Goal: Communication & Community: Connect with others

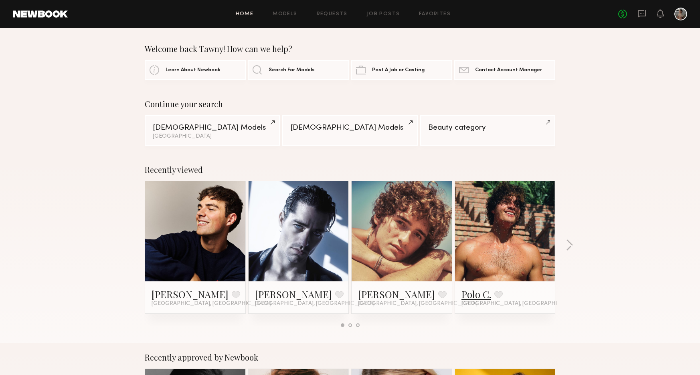
click at [473, 297] on link "Polo C." at bounding box center [476, 294] width 30 height 13
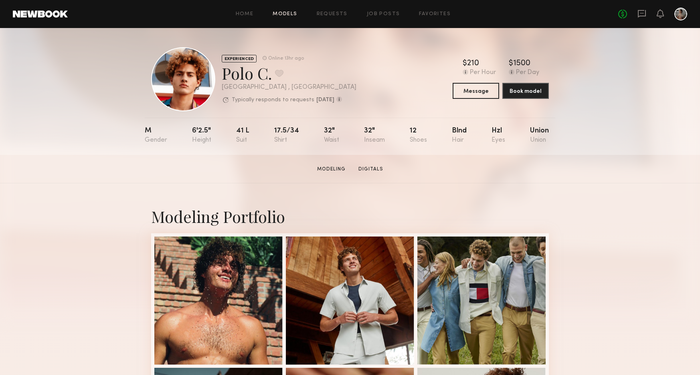
click at [285, 13] on link "Models" at bounding box center [284, 14] width 24 height 5
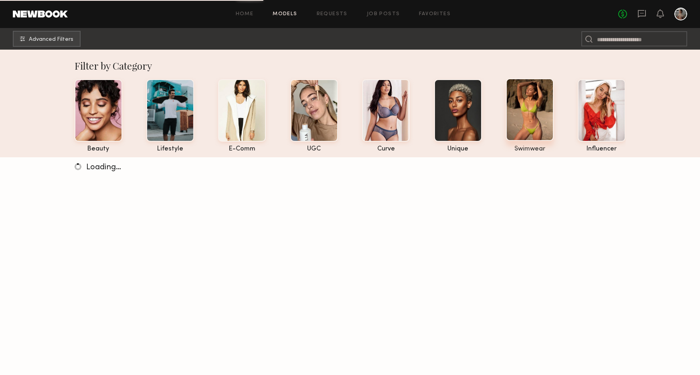
click at [524, 131] on div at bounding box center [530, 110] width 48 height 63
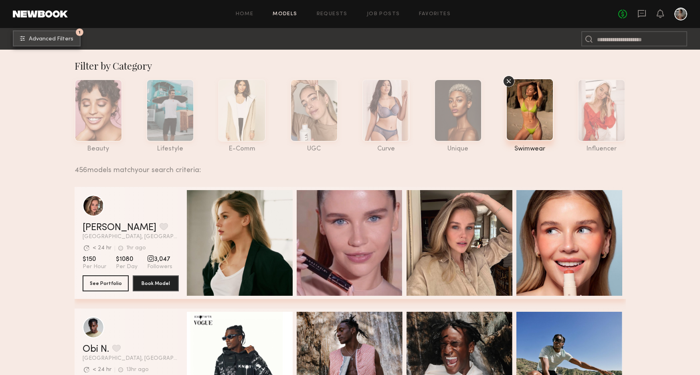
click at [59, 40] on span "Advanced Filters" at bounding box center [51, 39] width 44 height 6
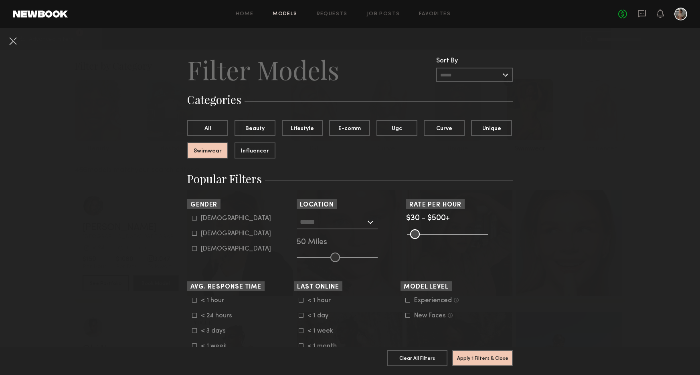
click at [194, 215] on nb-browse-filter "Gender Male Female Non-binary" at bounding box center [240, 226] width 107 height 53
click at [194, 220] on icon at bounding box center [194, 218] width 5 height 5
type input "*"
click at [484, 357] on button "Apply 2 Filters & Close" at bounding box center [482, 358] width 61 height 16
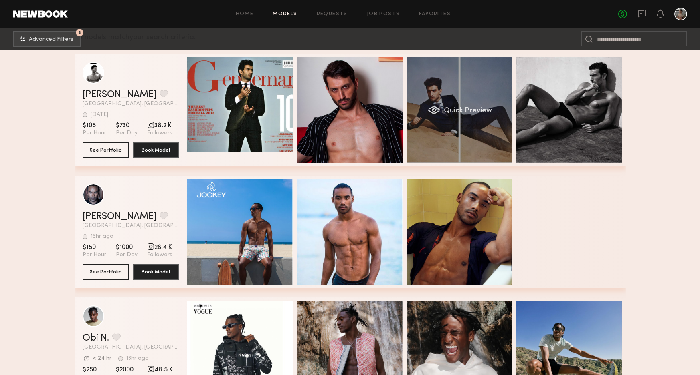
scroll to position [137, 0]
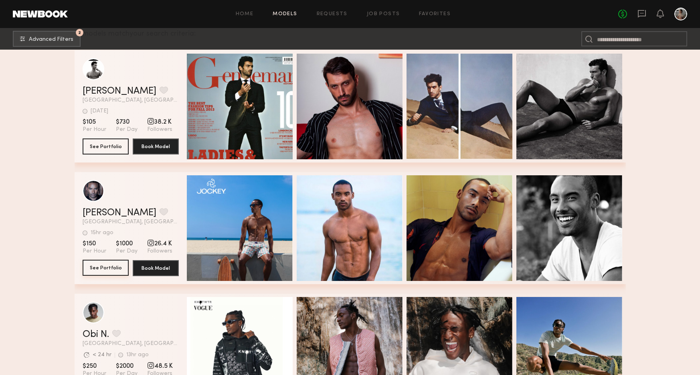
click at [109, 266] on button "See Portfolio" at bounding box center [106, 268] width 46 height 16
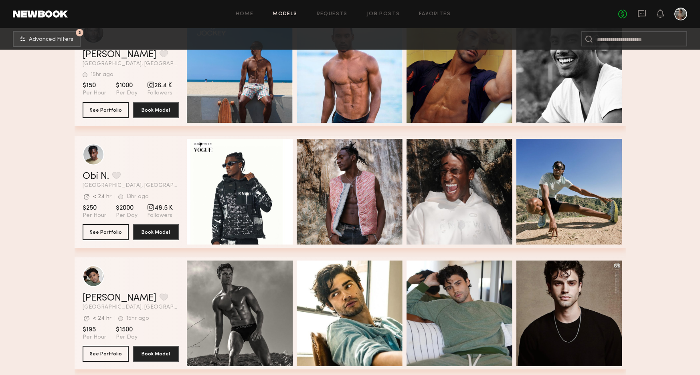
scroll to position [399, 0]
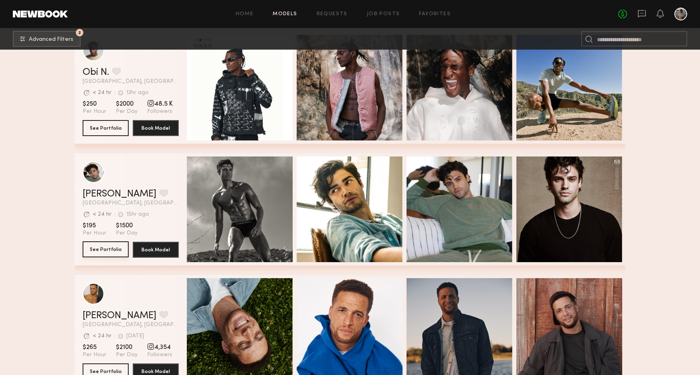
click at [108, 251] on button "See Portfolio" at bounding box center [106, 250] width 46 height 16
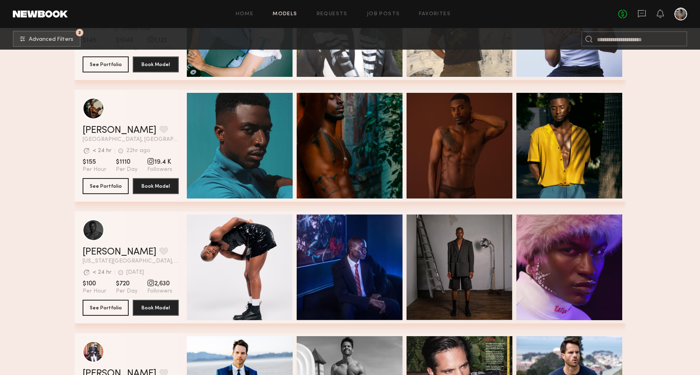
scroll to position [1002, 0]
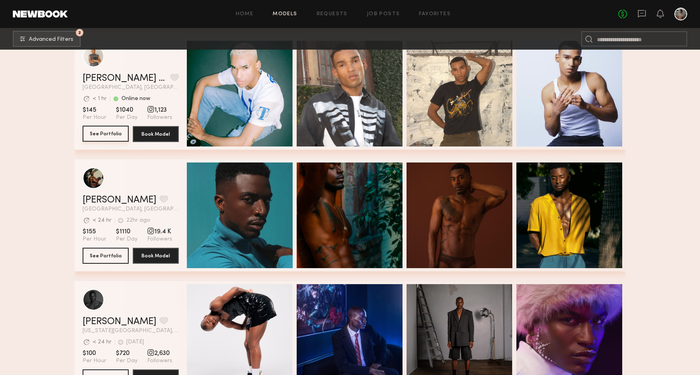
click at [104, 133] on button "See Portfolio" at bounding box center [106, 134] width 46 height 16
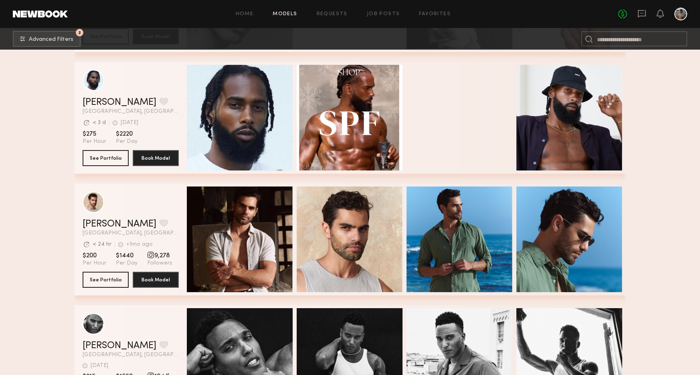
scroll to position [2194, 0]
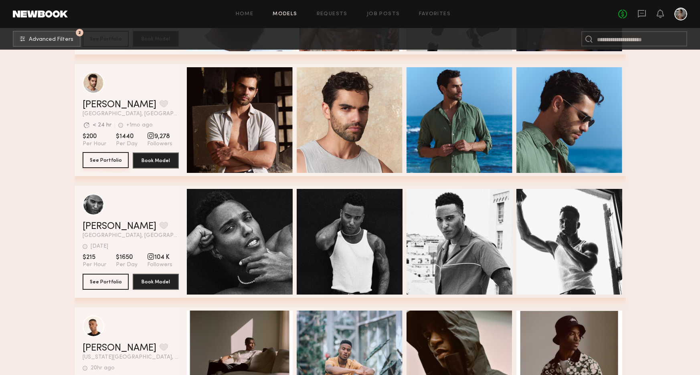
click at [101, 158] on button "See Portfolio" at bounding box center [106, 160] width 46 height 16
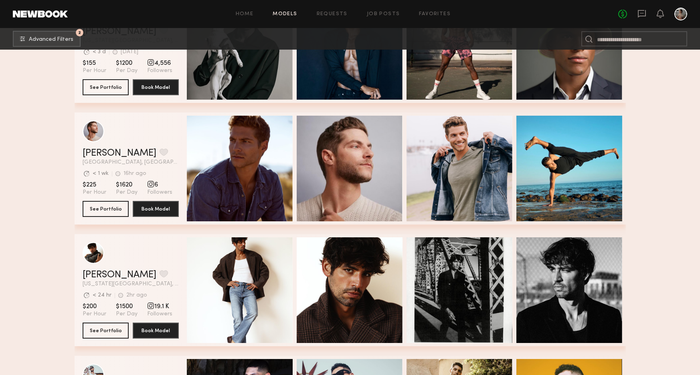
scroll to position [3026, 0]
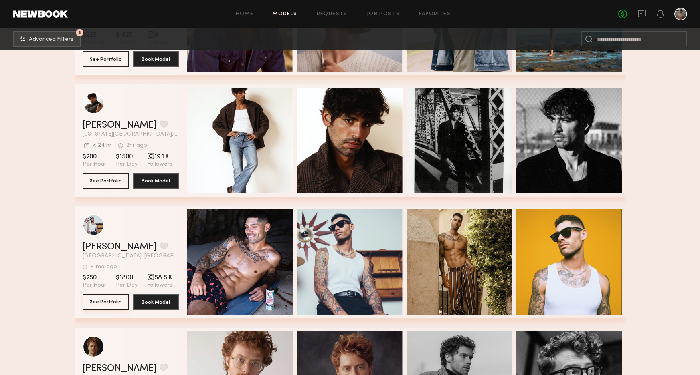
click at [105, 300] on button "See Portfolio" at bounding box center [106, 302] width 46 height 16
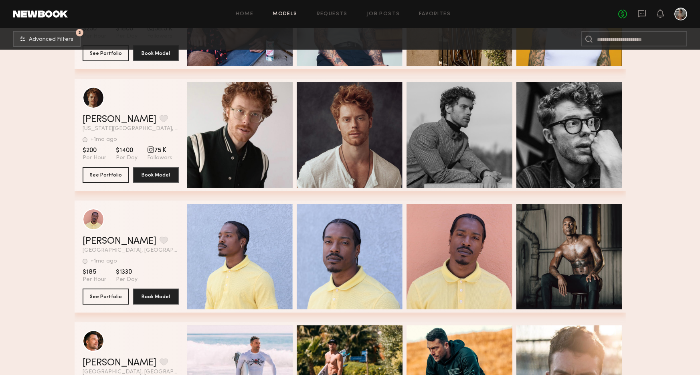
scroll to position [3280, 0]
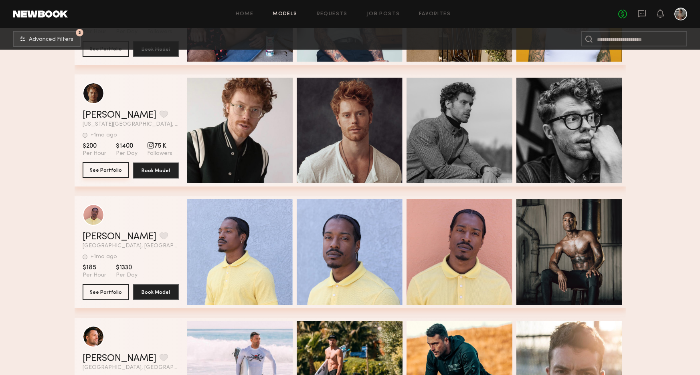
click at [112, 168] on button "See Portfolio" at bounding box center [106, 170] width 46 height 16
click at [59, 32] on button "2 Advanced Filters" at bounding box center [47, 38] width 68 height 16
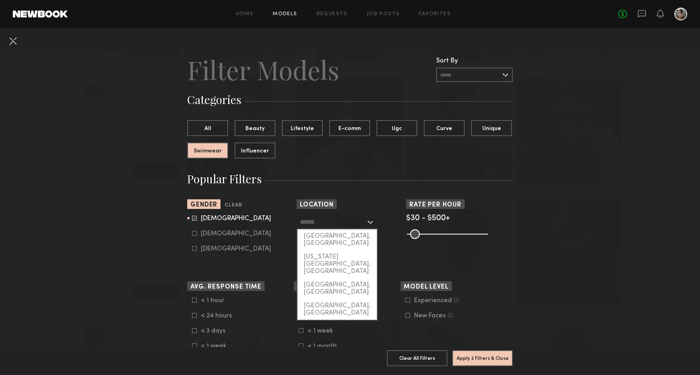
click at [332, 222] on input "text" at bounding box center [333, 222] width 66 height 14
click at [325, 241] on div "Los Angeles, CA" at bounding box center [336, 240] width 79 height 21
type input "**********"
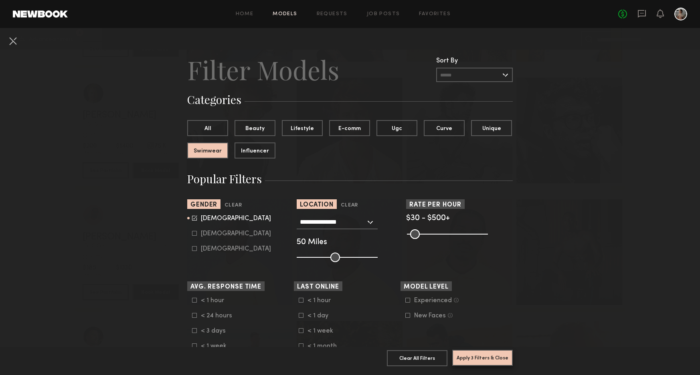
click at [480, 357] on button "Apply 3 Filters & Close" at bounding box center [482, 358] width 61 height 16
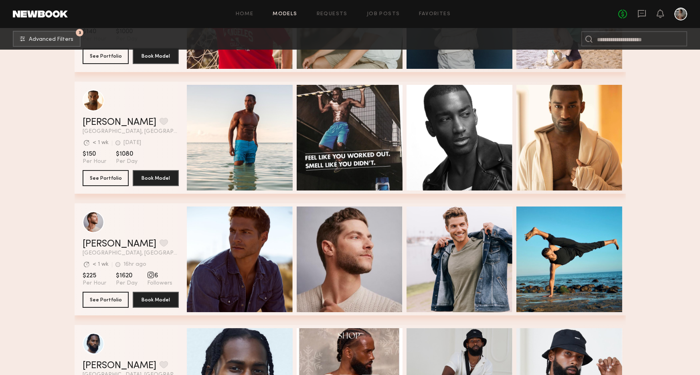
scroll to position [1682, 0]
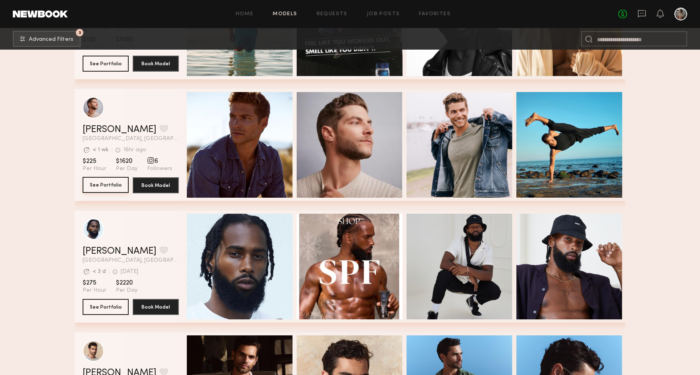
click at [104, 184] on button "See Portfolio" at bounding box center [106, 185] width 46 height 16
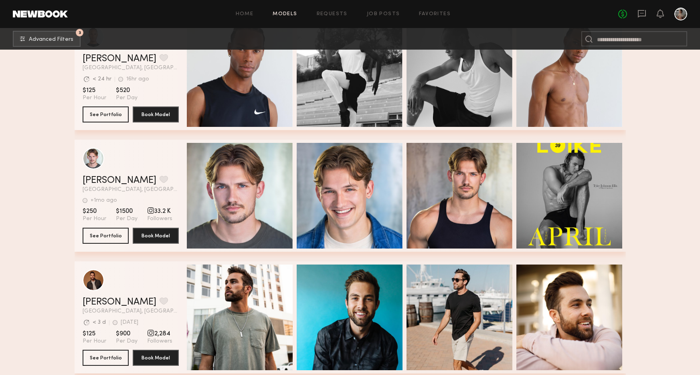
scroll to position [2851, 0]
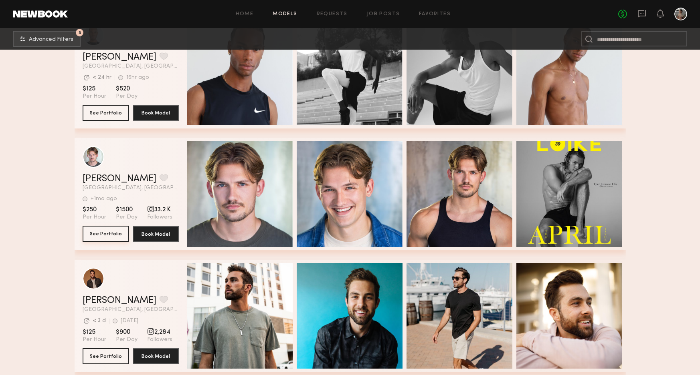
click at [109, 232] on button "See Portfolio" at bounding box center [106, 234] width 46 height 16
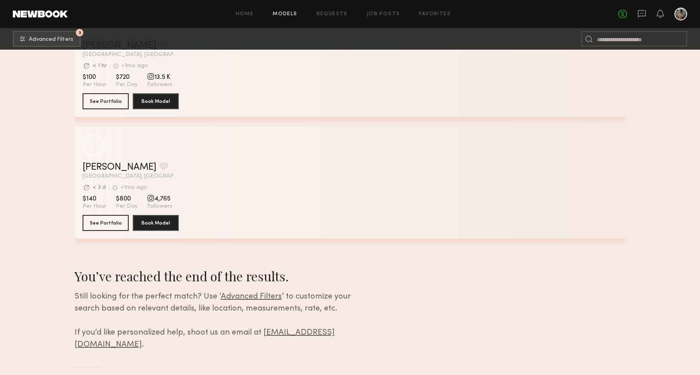
scroll to position [5542, 0]
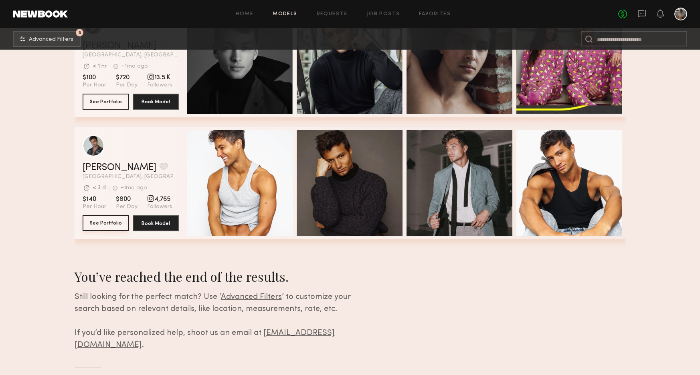
click at [105, 224] on button "See Portfolio" at bounding box center [106, 223] width 46 height 16
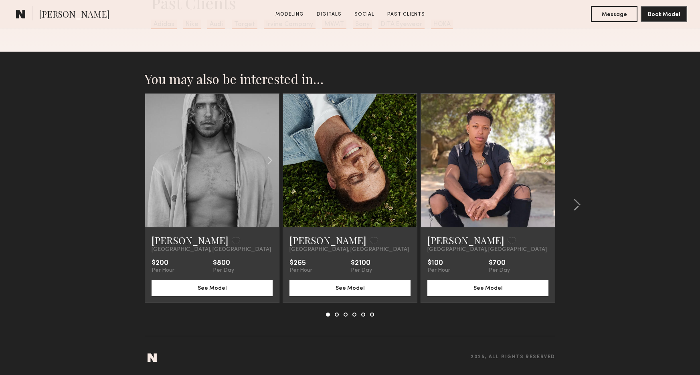
scroll to position [1249, 0]
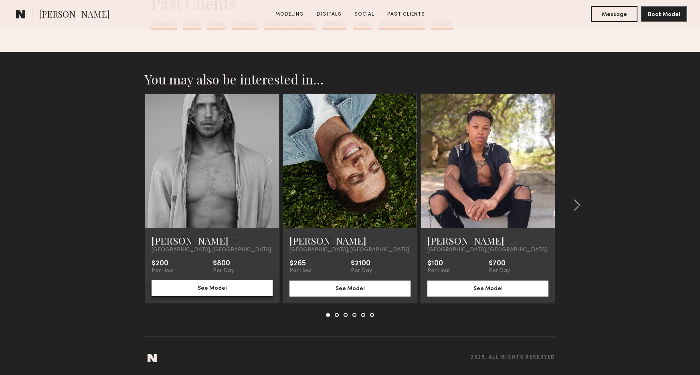
click at [200, 292] on button "See Model" at bounding box center [211, 289] width 121 height 16
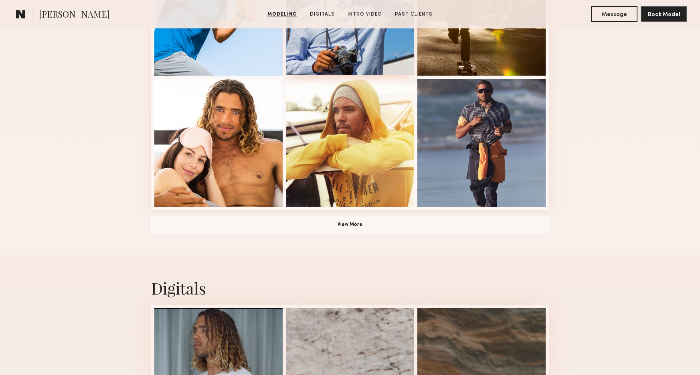
scroll to position [569, 0]
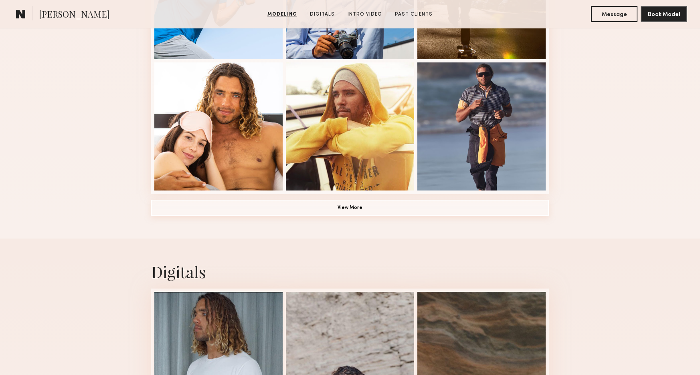
click at [335, 210] on button "View More" at bounding box center [350, 208] width 398 height 16
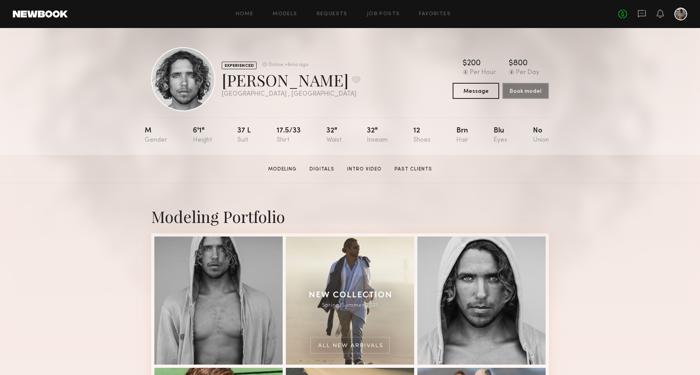
scroll to position [0, 0]
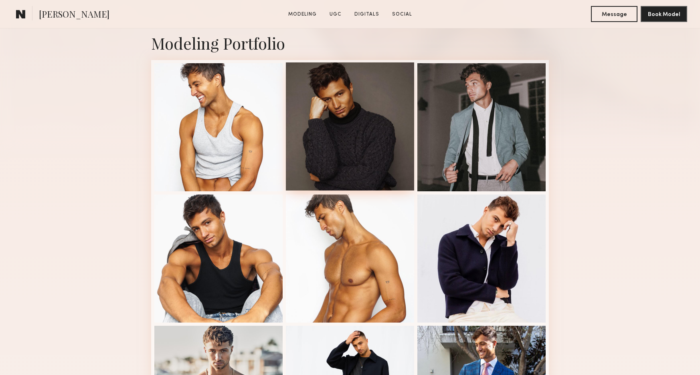
scroll to position [176, 0]
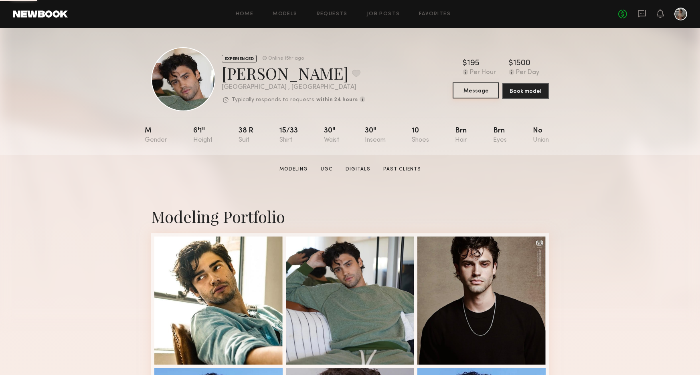
click at [478, 91] on button "Message" at bounding box center [475, 91] width 46 height 16
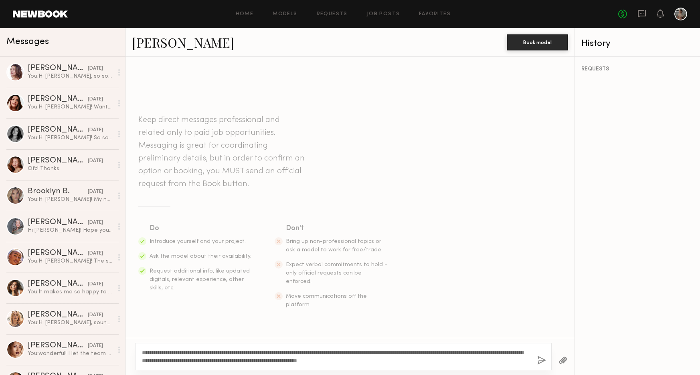
click at [19, 1] on header "Home Models Requests Job Posts Favorites Sign Out No fees up to $5,000" at bounding box center [350, 14] width 700 height 28
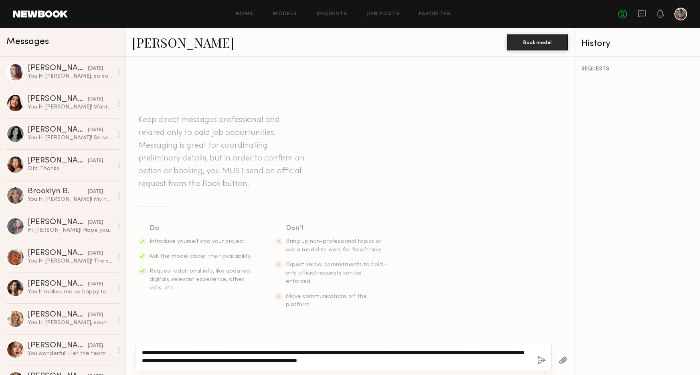
drag, startPoint x: 434, startPoint y: 361, endPoint x: 406, endPoint y: 361, distance: 28.5
click at [406, 361] on textarea "**********" at bounding box center [336, 357] width 389 height 16
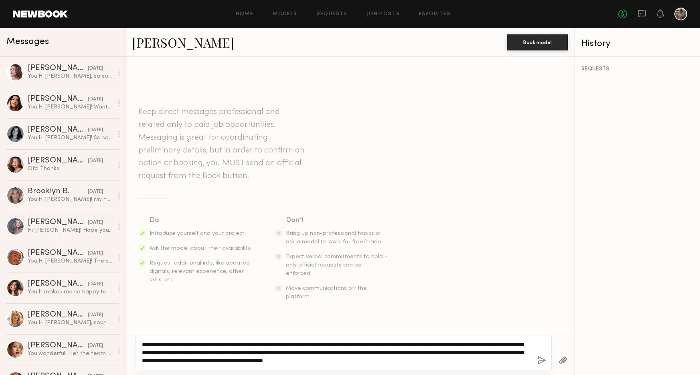
type textarea "**********"
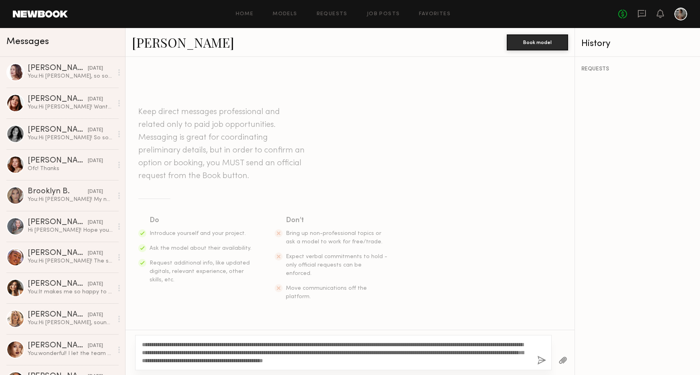
click at [539, 360] on button "button" at bounding box center [541, 361] width 9 height 10
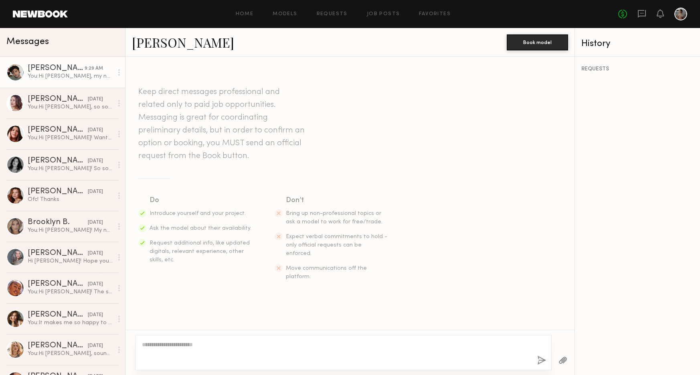
scroll to position [108, 0]
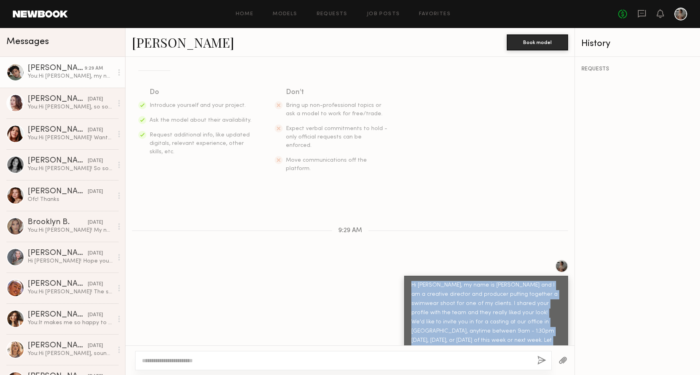
drag, startPoint x: 501, startPoint y: 328, endPoint x: 410, endPoint y: 267, distance: 110.0
click at [410, 276] on div "Hi Jason, my name is Tawny and I am a creative director and producer putting to…" at bounding box center [486, 322] width 164 height 93
copy div "Hi Jason, my name is Tawny and I am a creative director and producer putting to…"
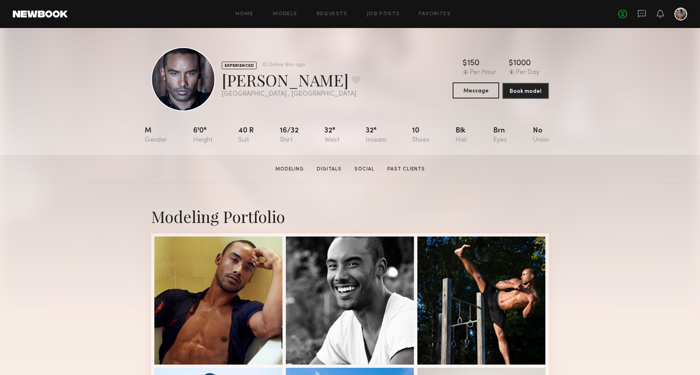
click at [481, 89] on button "Message" at bounding box center [475, 91] width 46 height 16
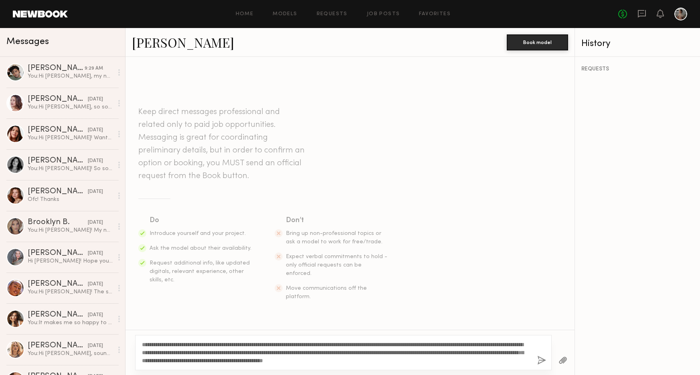
click at [161, 344] on textarea "**********" at bounding box center [336, 353] width 389 height 24
type textarea "**********"
click at [539, 361] on button "button" at bounding box center [541, 361] width 9 height 10
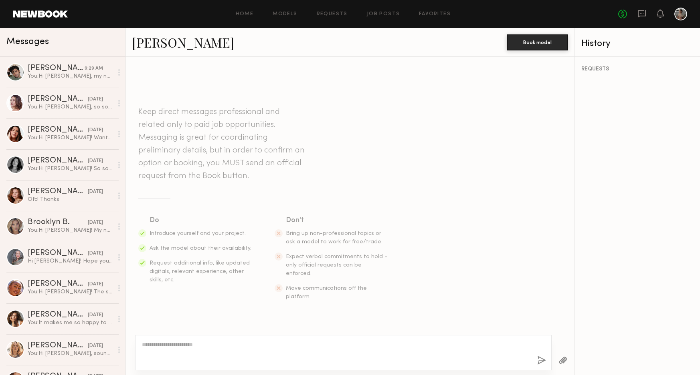
scroll to position [108, 0]
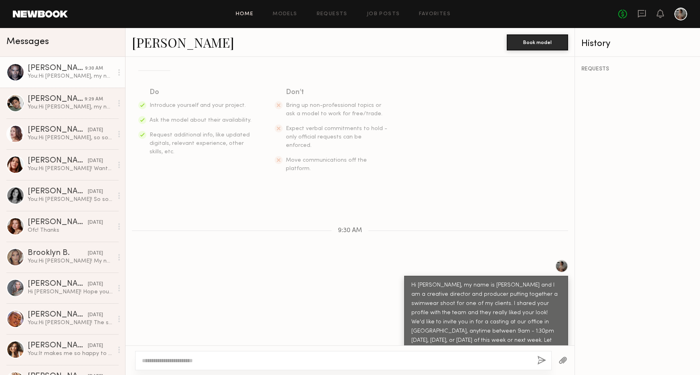
click at [248, 15] on link "Home" at bounding box center [245, 14] width 18 height 5
